Goal: Task Accomplishment & Management: Manage account settings

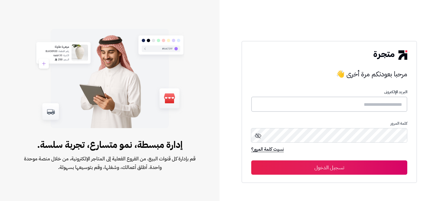
type input "**********"
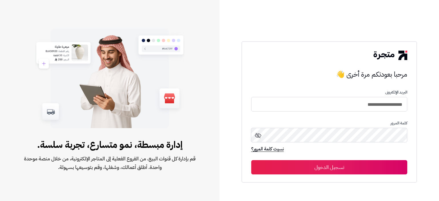
click at [338, 169] on button "تسجيل الدخول" at bounding box center [329, 167] width 156 height 14
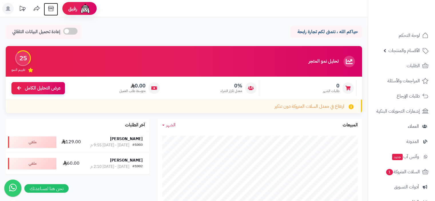
click at [52, 8] on icon at bounding box center [50, 8] width 11 height 11
click at [51, 11] on icon at bounding box center [50, 8] width 11 height 11
